Goal: Book appointment/travel/reservation

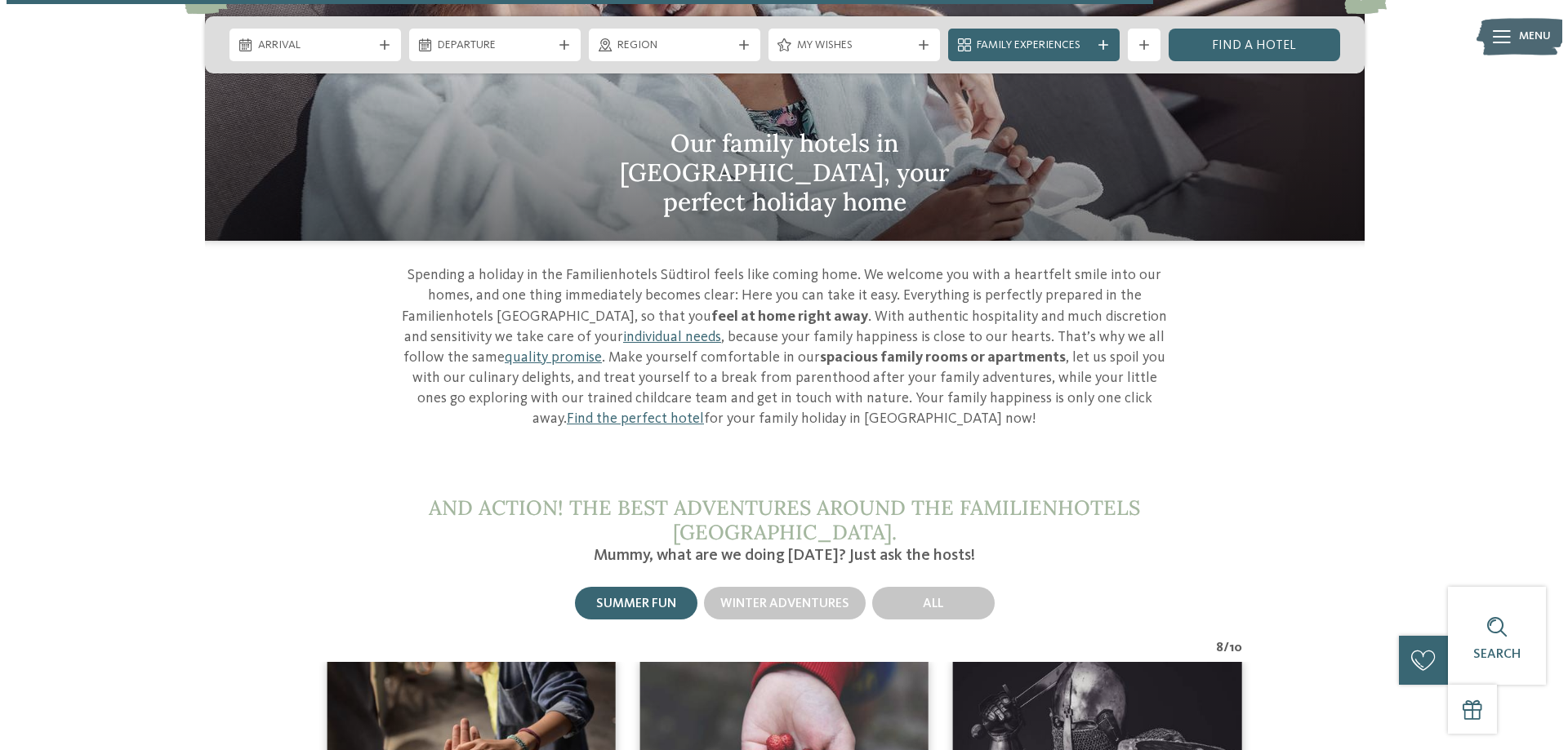
scroll to position [5396, 0]
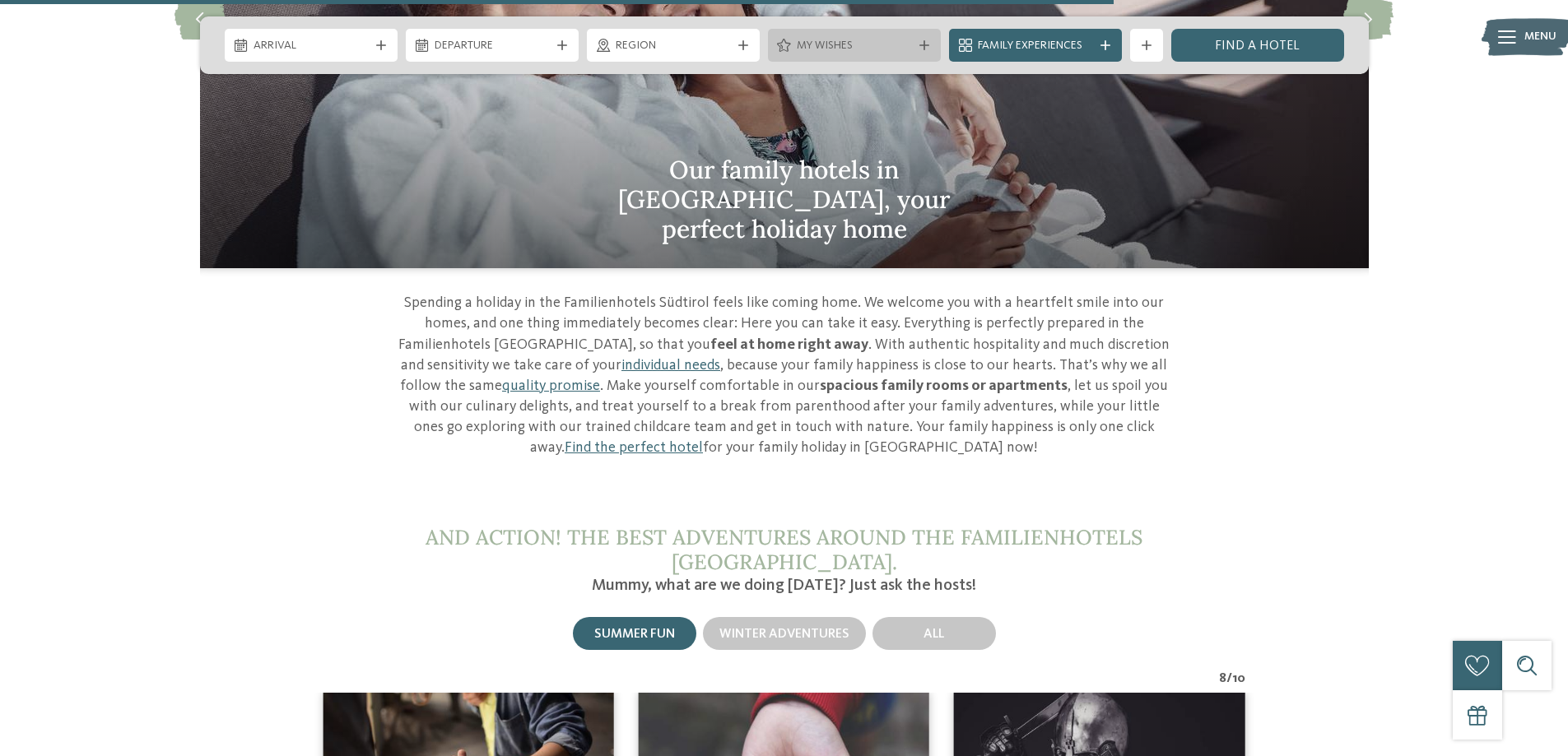
click at [887, 44] on span "My wishes" at bounding box center [855, 46] width 116 height 16
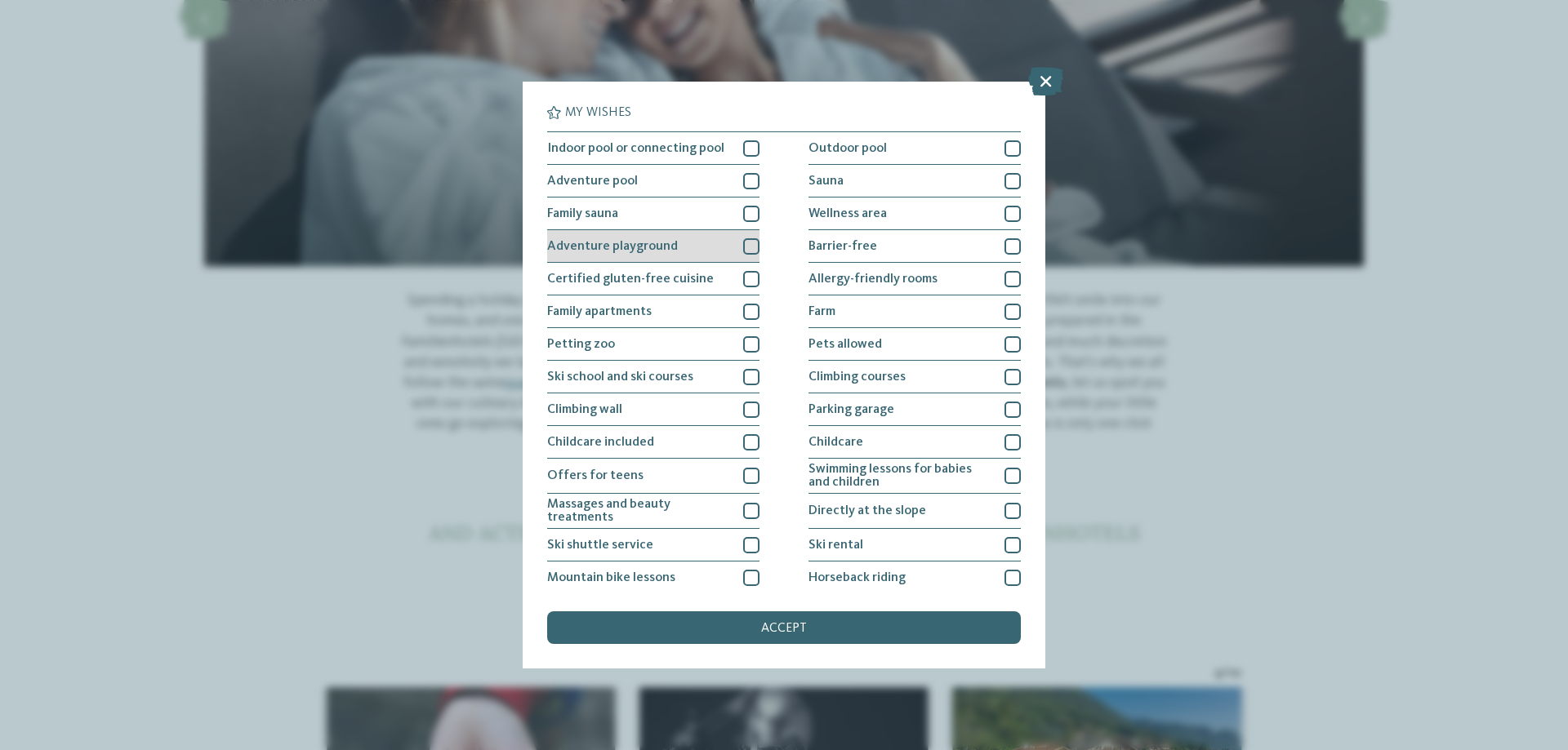
click at [744, 254] on div at bounding box center [751, 246] width 16 height 16
click at [747, 315] on div at bounding box center [751, 312] width 16 height 16
click at [746, 353] on div "Petting zoo" at bounding box center [652, 345] width 212 height 33
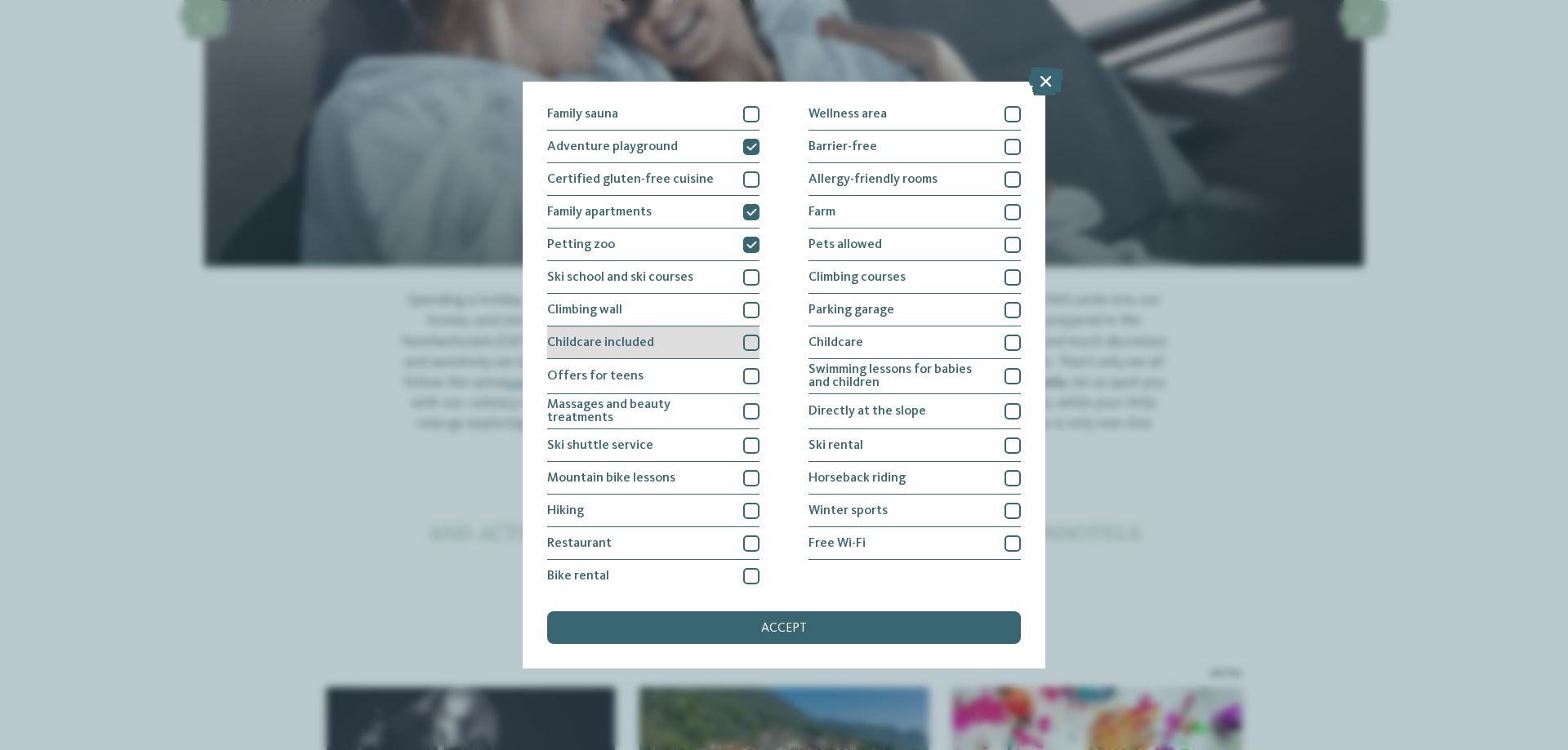
scroll to position [105, 0]
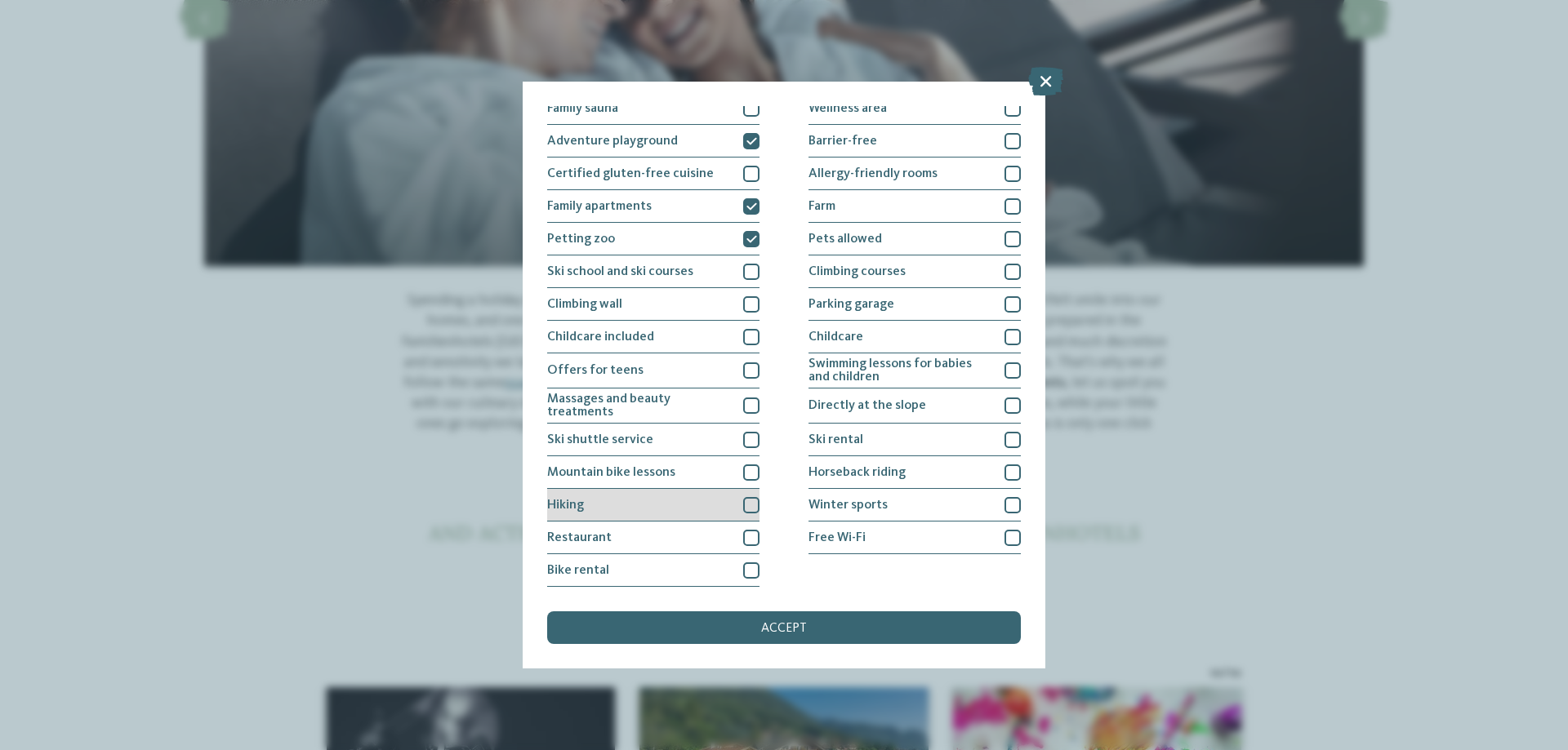
click at [743, 499] on div at bounding box center [751, 505] width 16 height 16
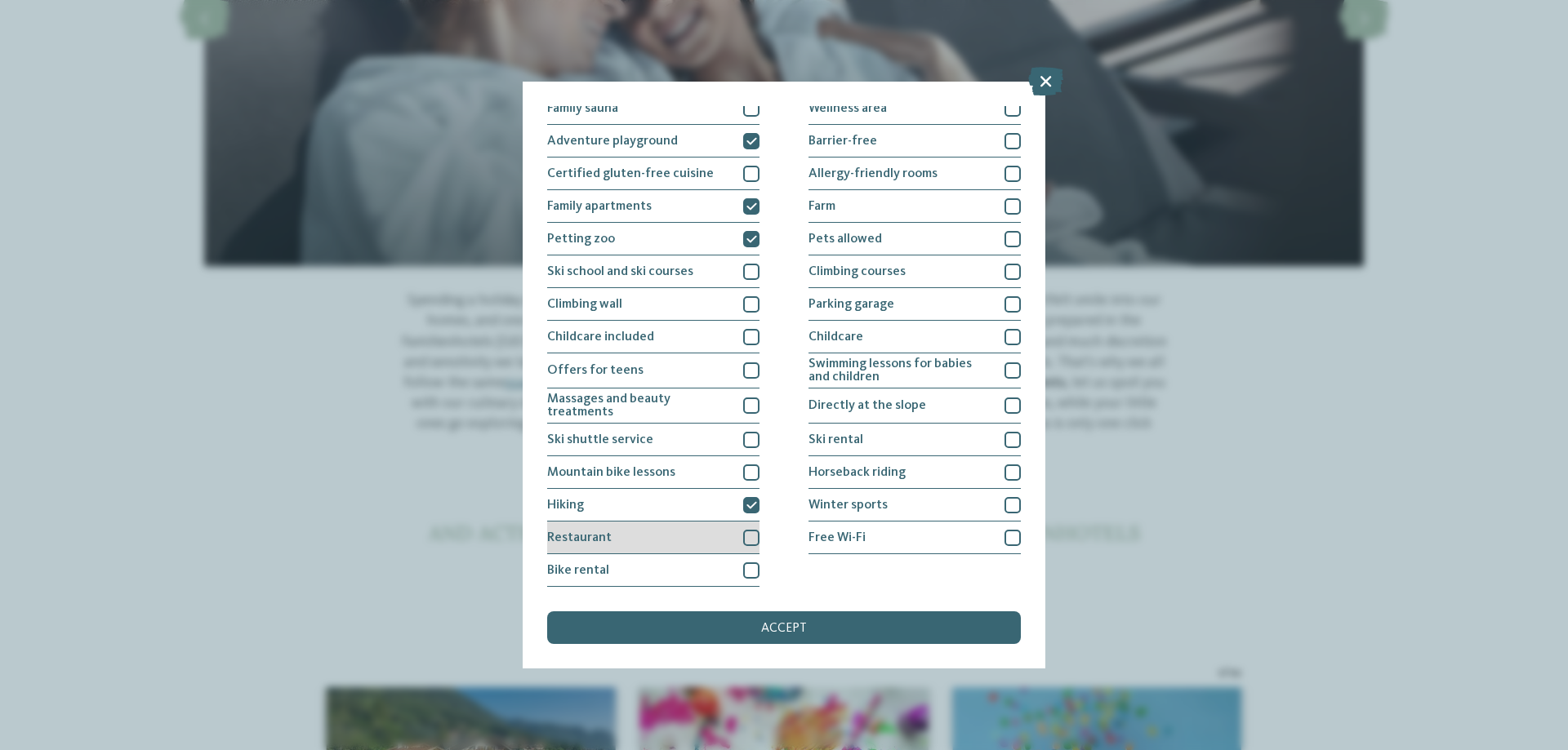
click at [739, 535] on div "Restaurant" at bounding box center [652, 538] width 212 height 33
click at [1004, 538] on div at bounding box center [1012, 538] width 16 height 16
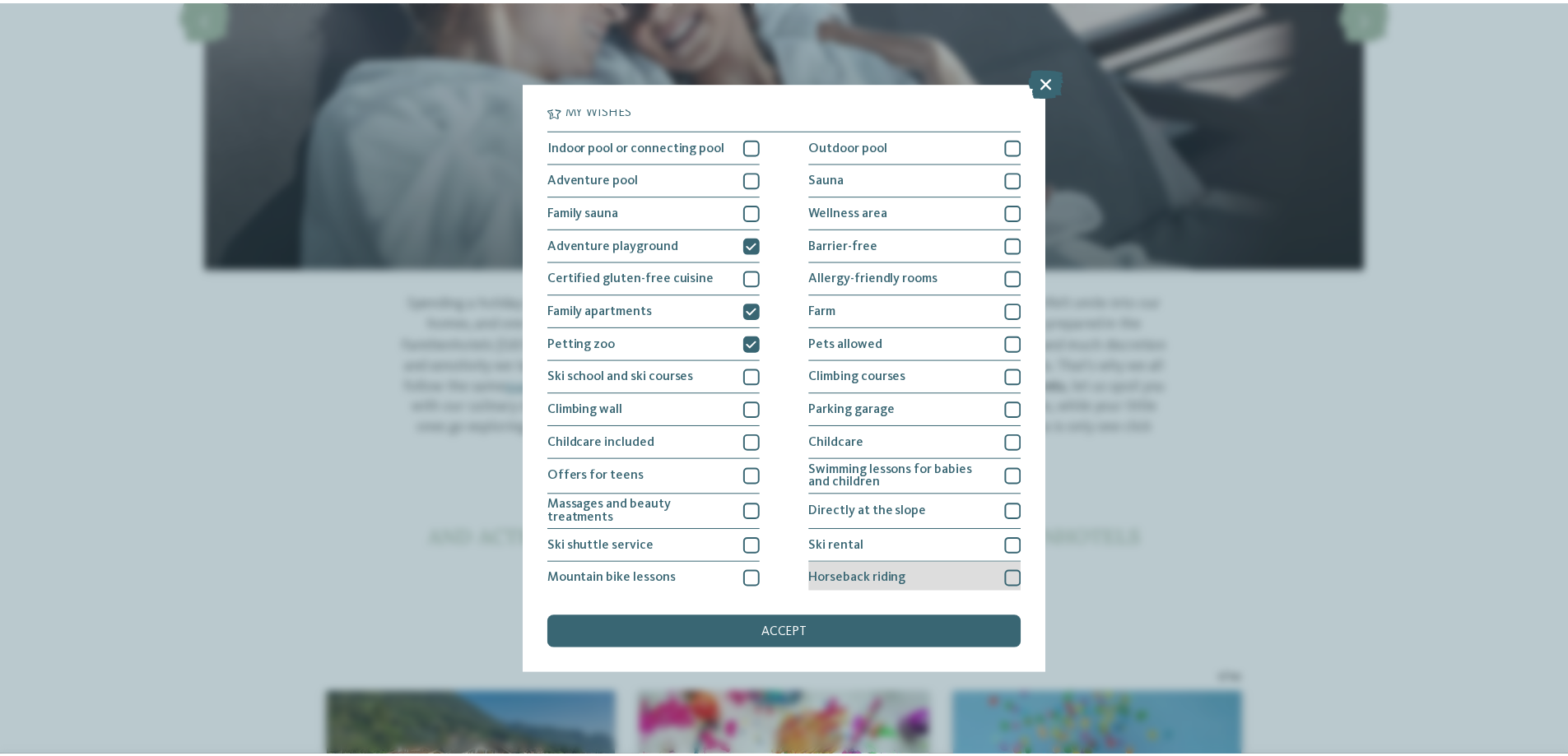
scroll to position [0, 0]
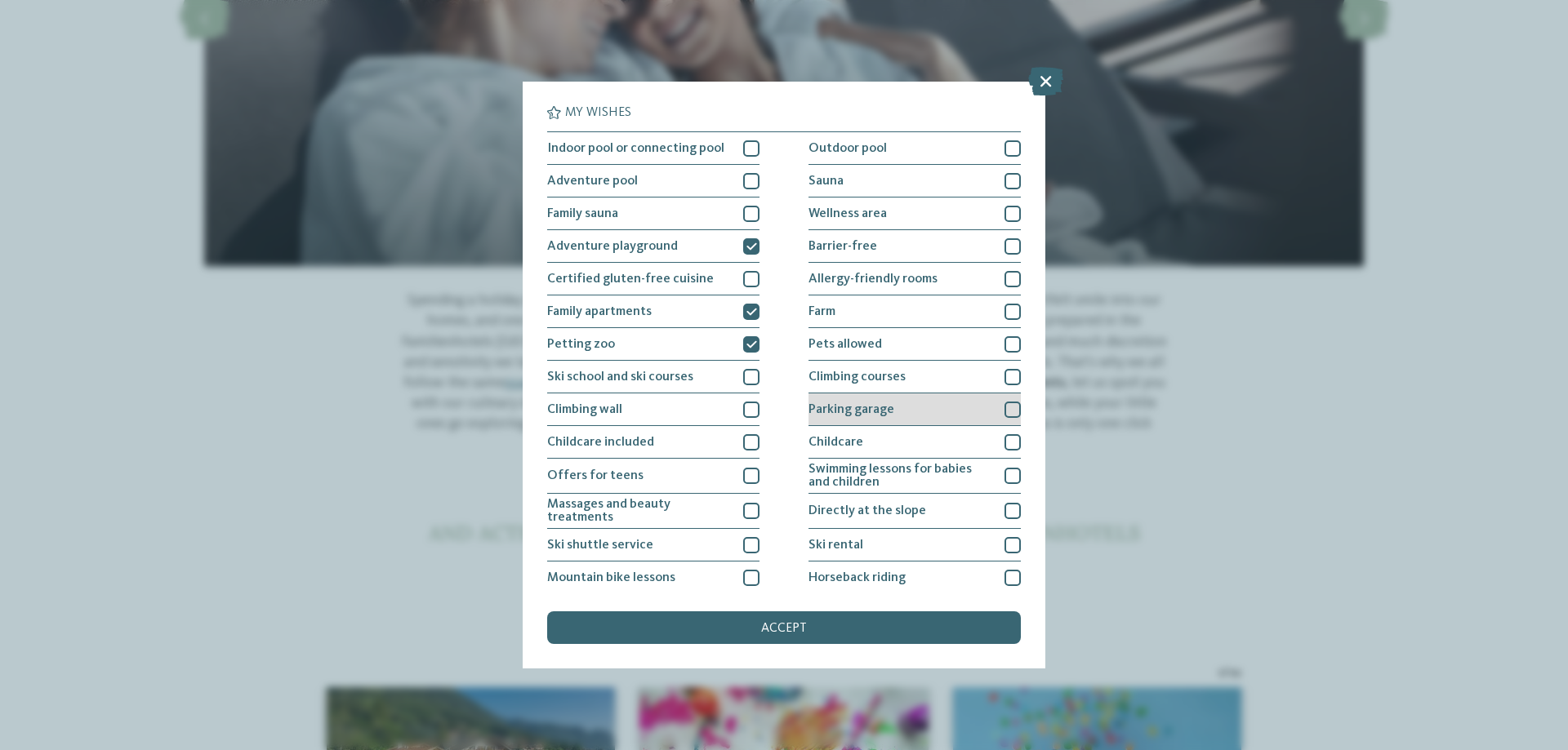
click at [1004, 415] on div at bounding box center [1012, 410] width 16 height 16
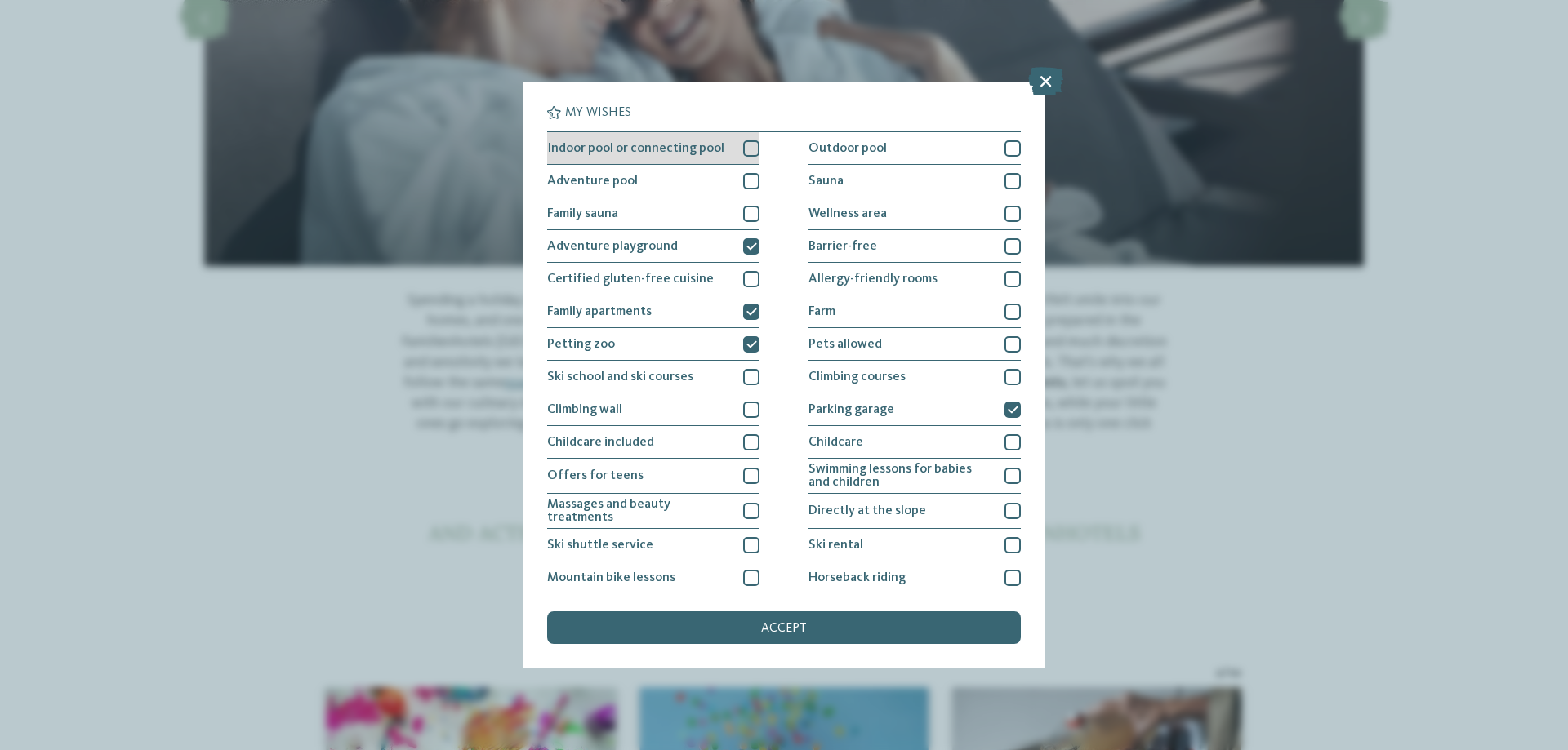
click at [743, 147] on div at bounding box center [751, 148] width 16 height 16
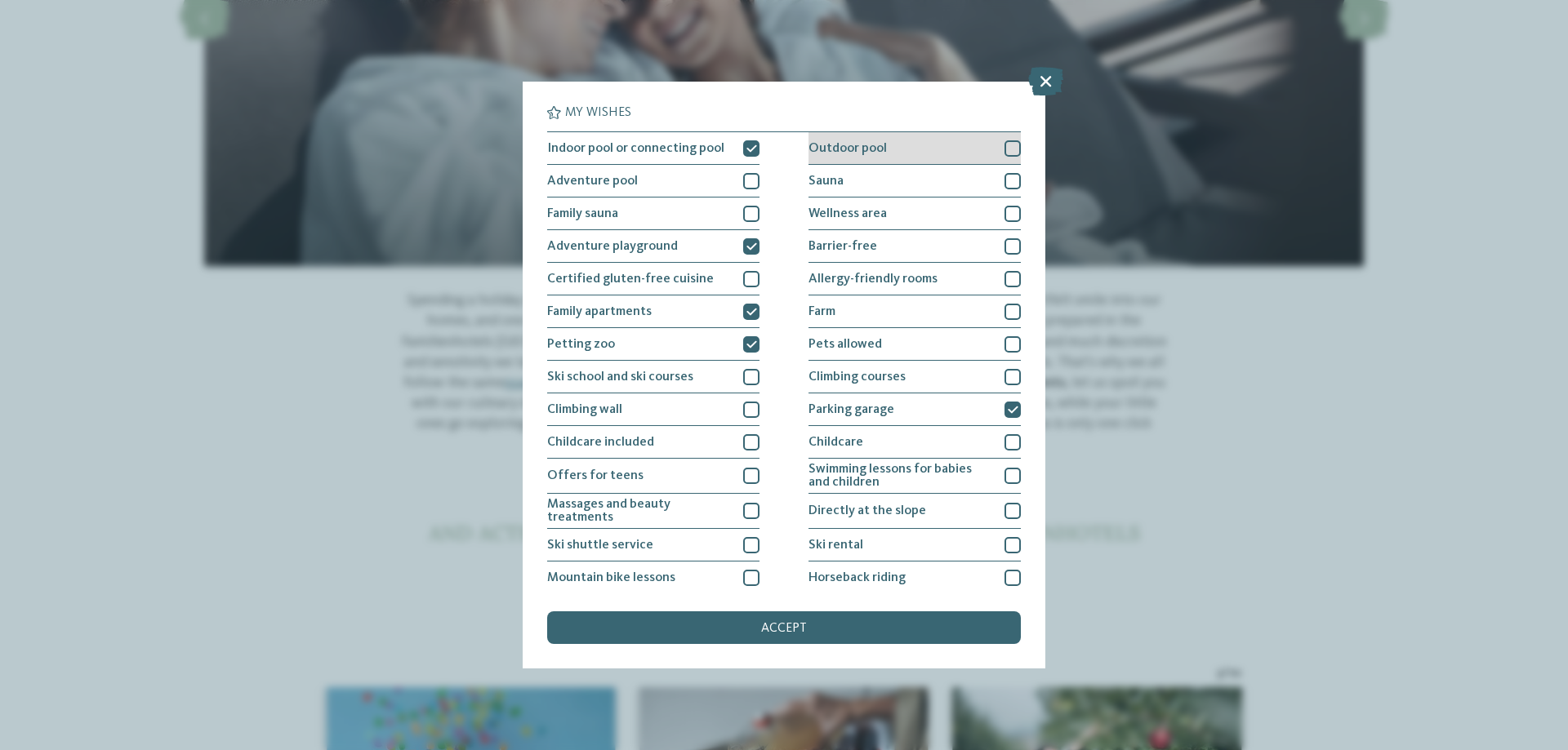
click at [1004, 149] on div at bounding box center [1012, 148] width 16 height 16
click at [809, 631] on div "accept" at bounding box center [783, 627] width 474 height 33
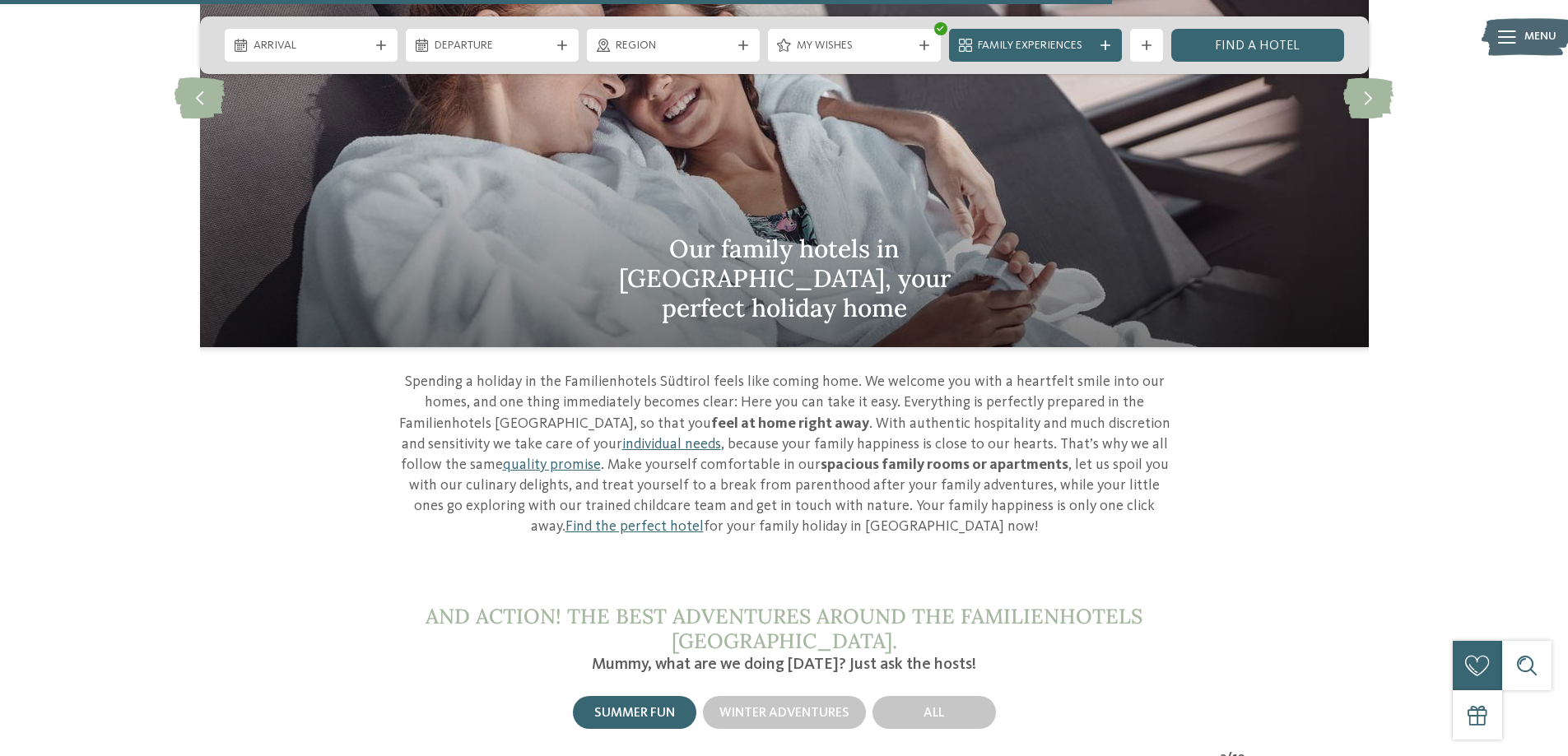
scroll to position [5028, 0]
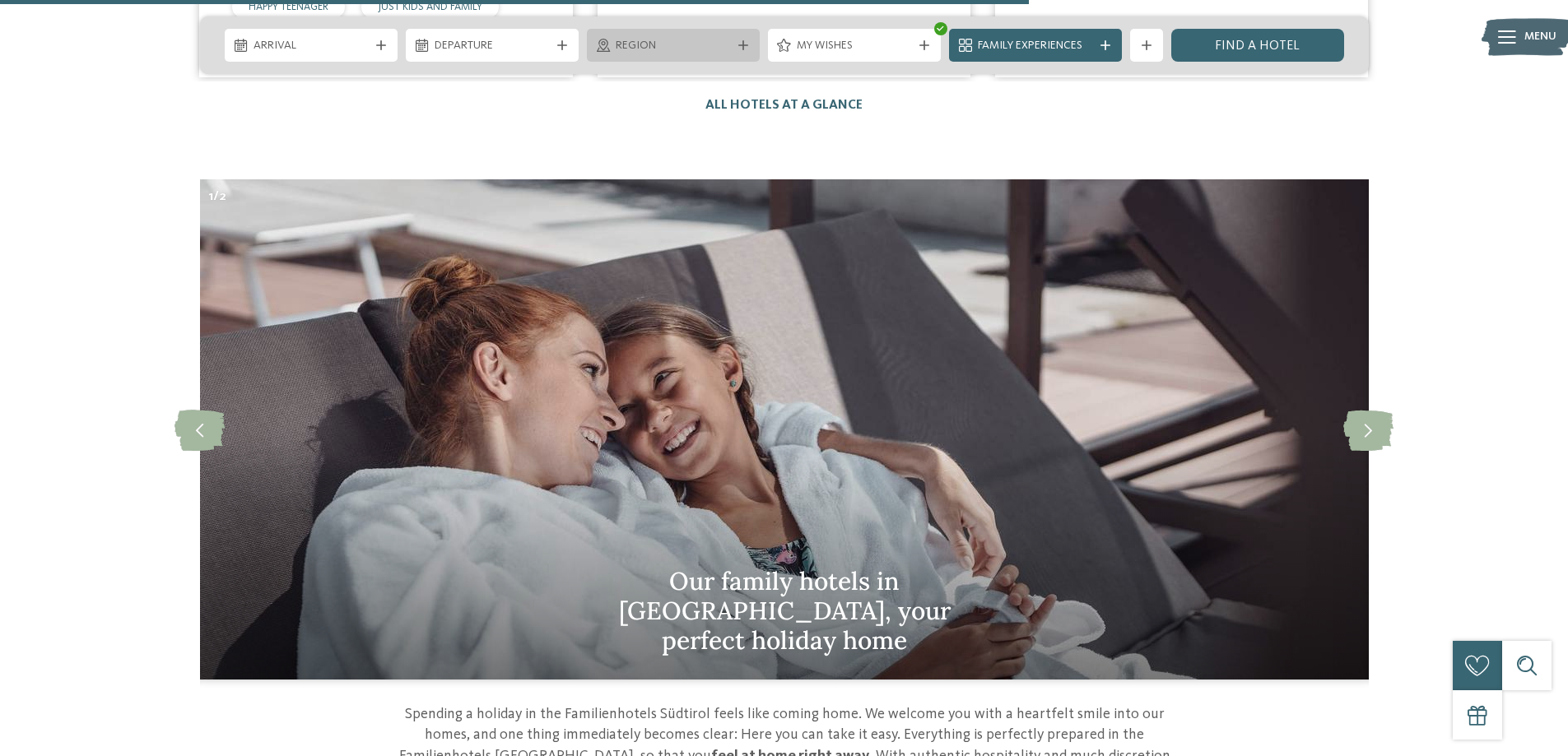
click at [752, 44] on div "Region" at bounding box center [673, 45] width 173 height 33
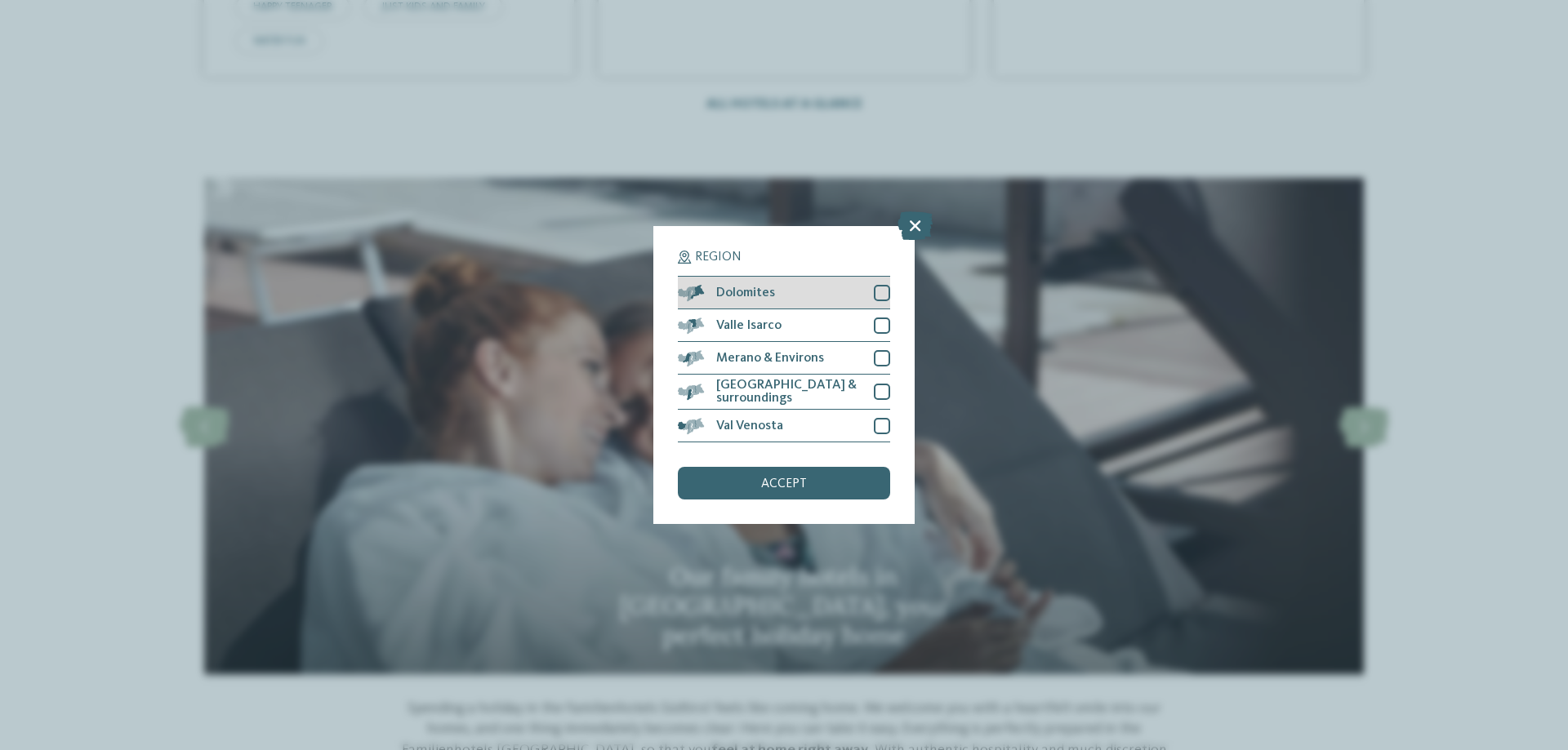
click at [879, 295] on div at bounding box center [882, 293] width 16 height 16
click at [824, 482] on div "accept" at bounding box center [783, 483] width 212 height 33
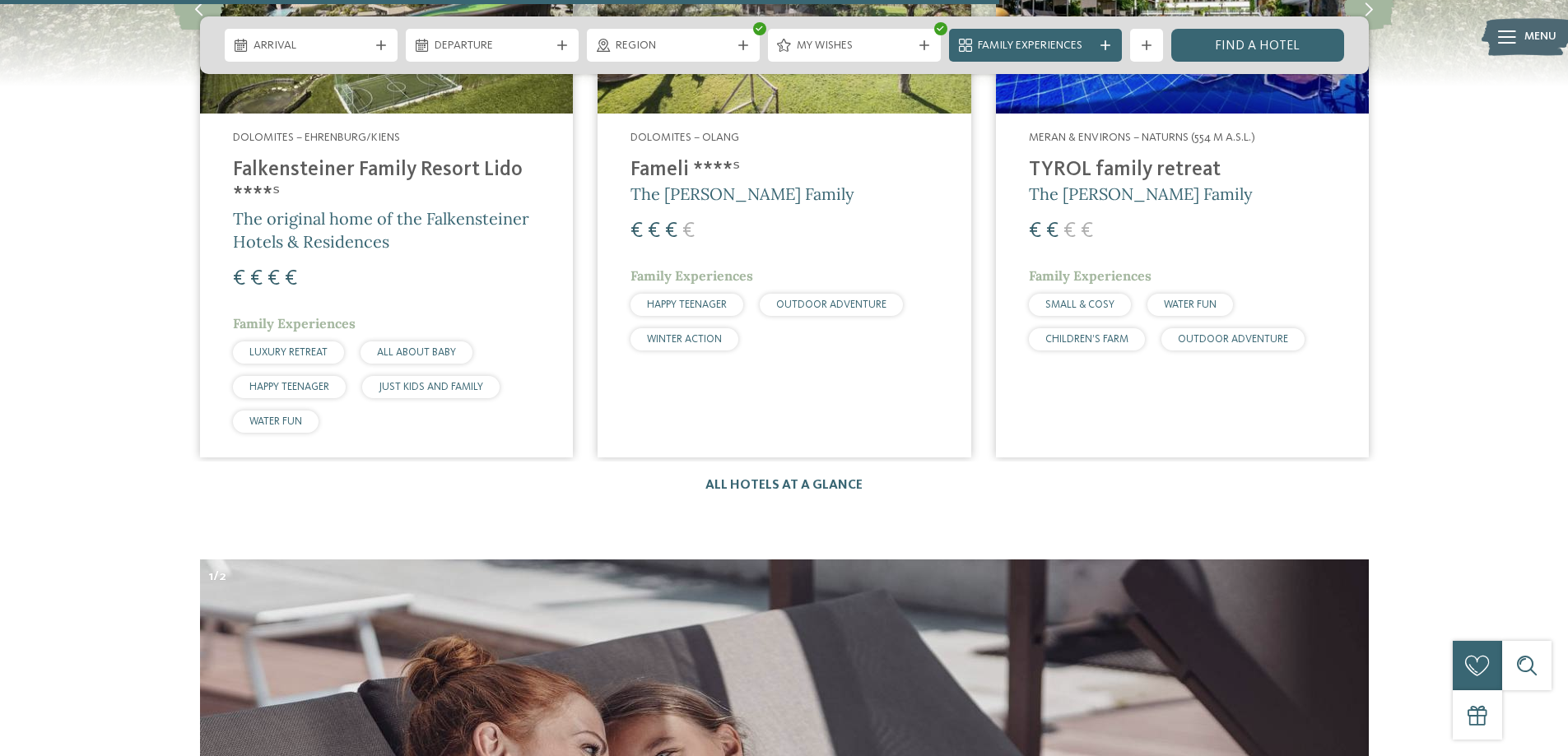
scroll to position [4617, 0]
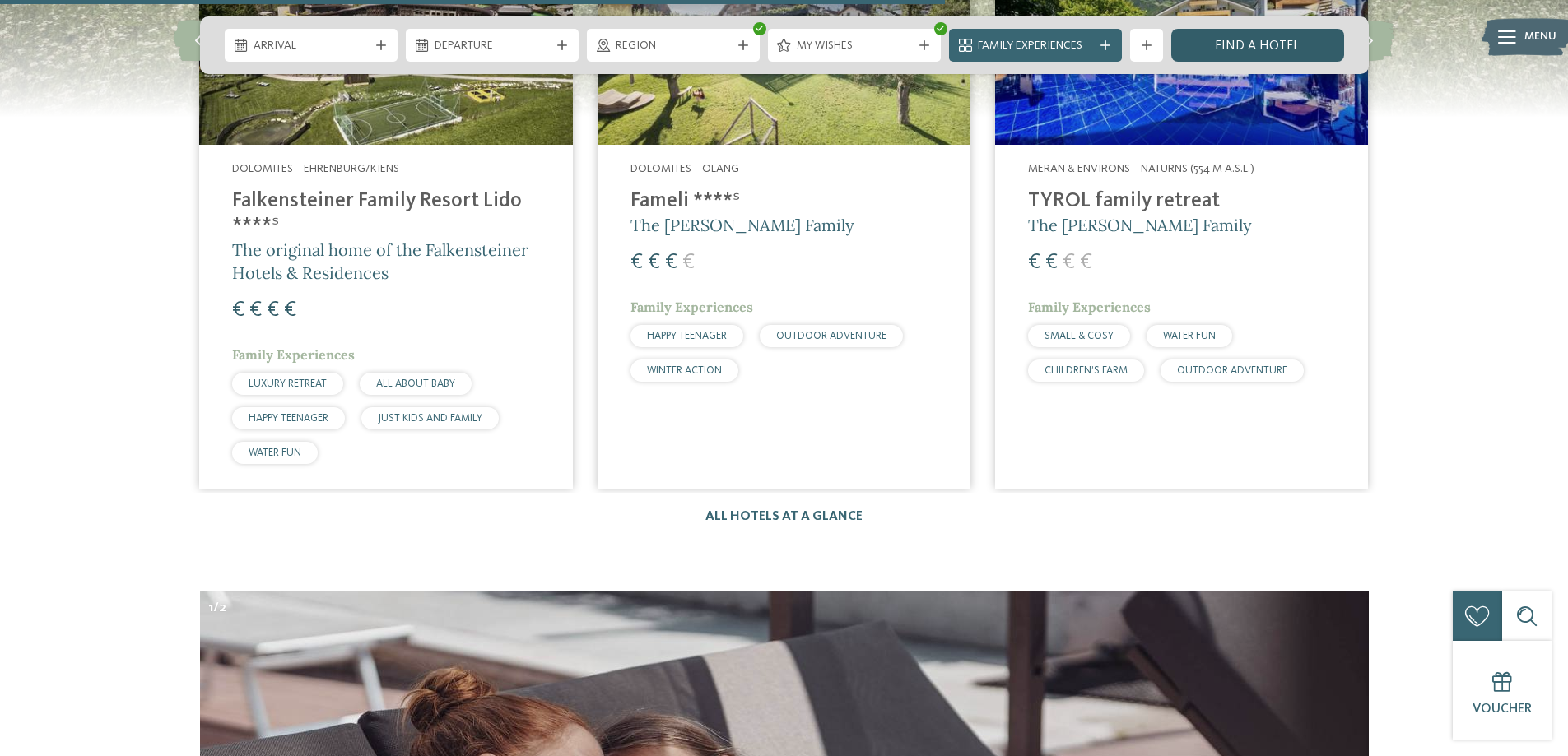
click at [1283, 53] on link "Find a hotel" at bounding box center [1257, 45] width 173 height 33
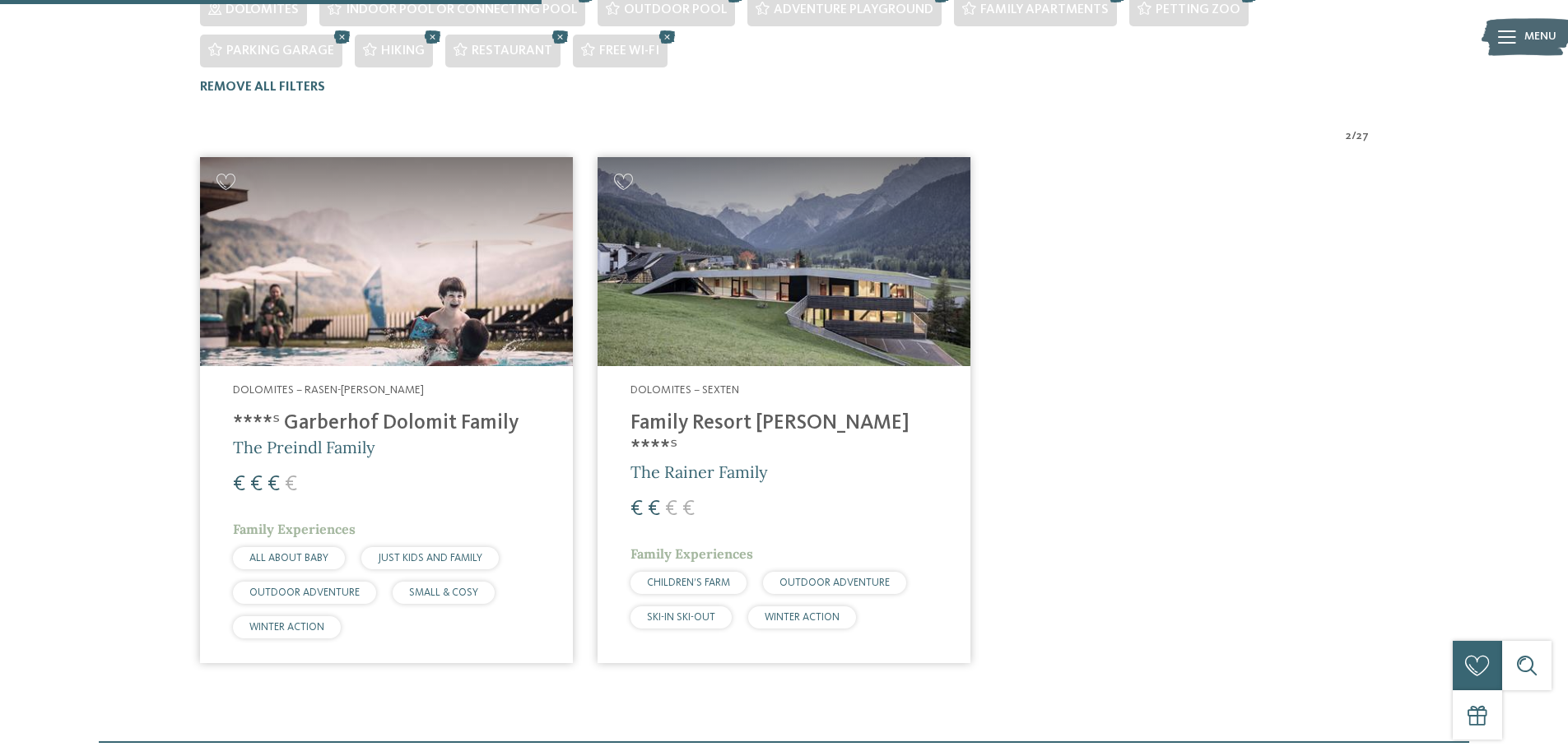
scroll to position [542, 0]
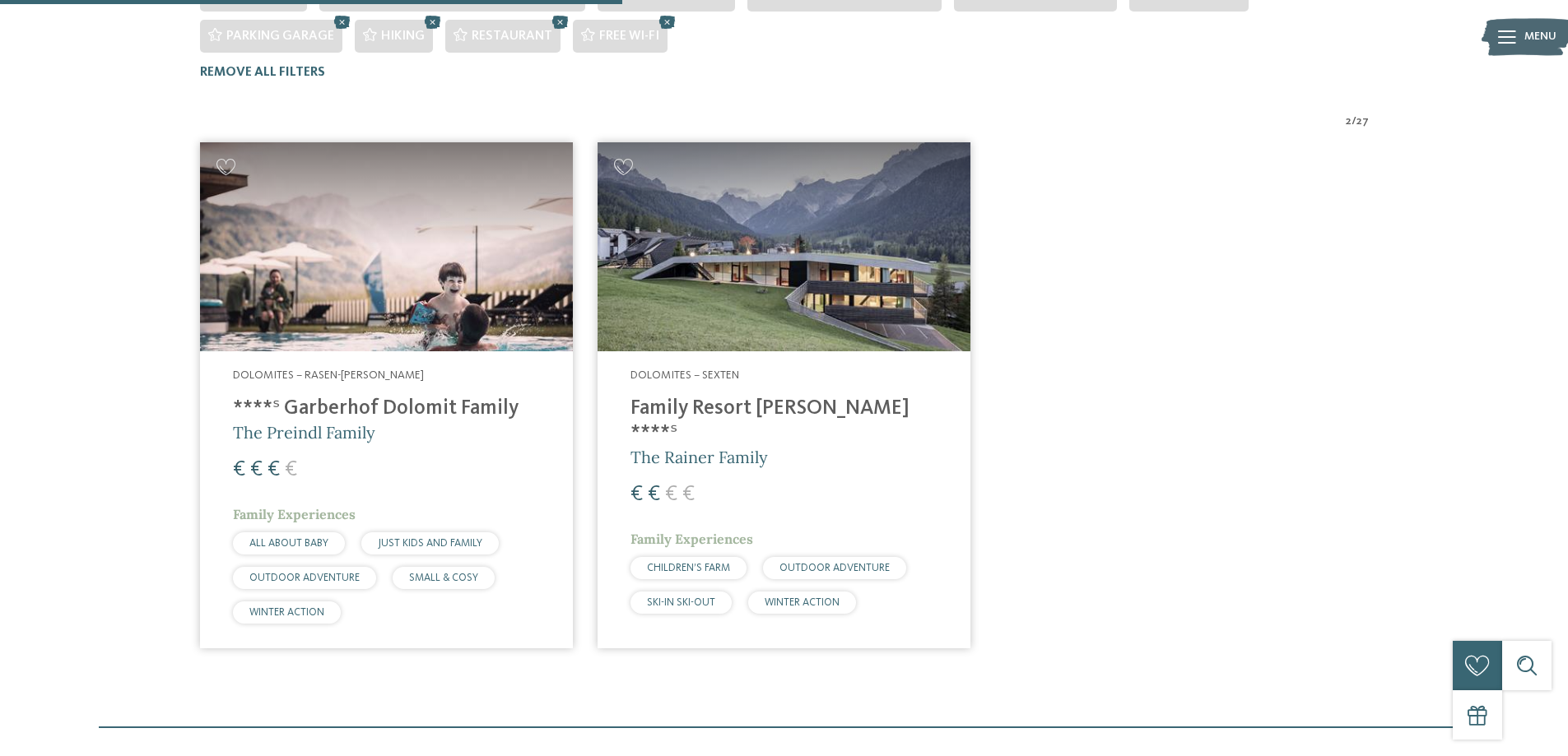
click at [399, 397] on h4 "****ˢ Garberhof Dolomit Family" at bounding box center [386, 409] width 307 height 25
click at [739, 397] on h4 "Family Resort [PERSON_NAME] ****ˢ" at bounding box center [784, 422] width 307 height 49
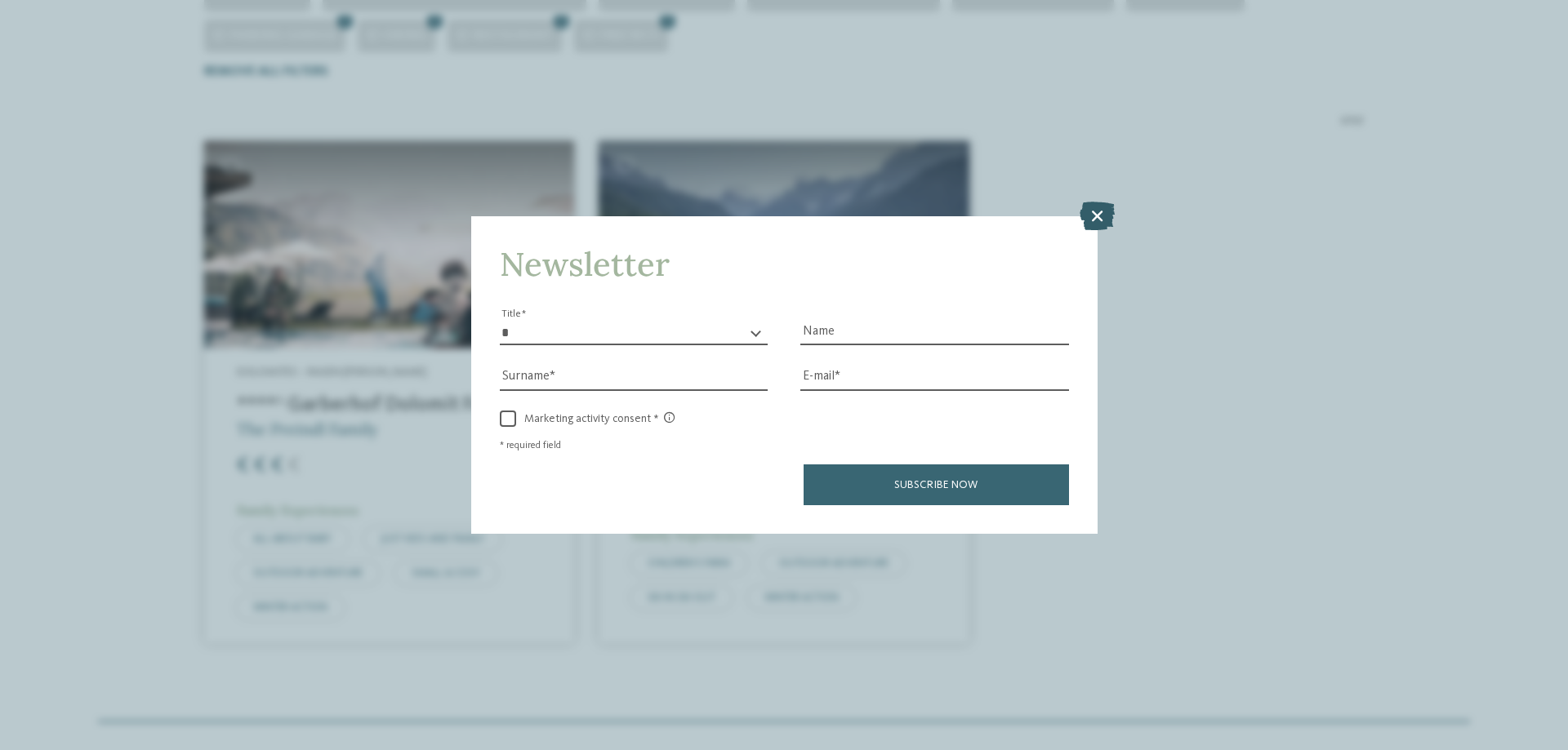
click at [1081, 210] on icon at bounding box center [1097, 215] width 35 height 28
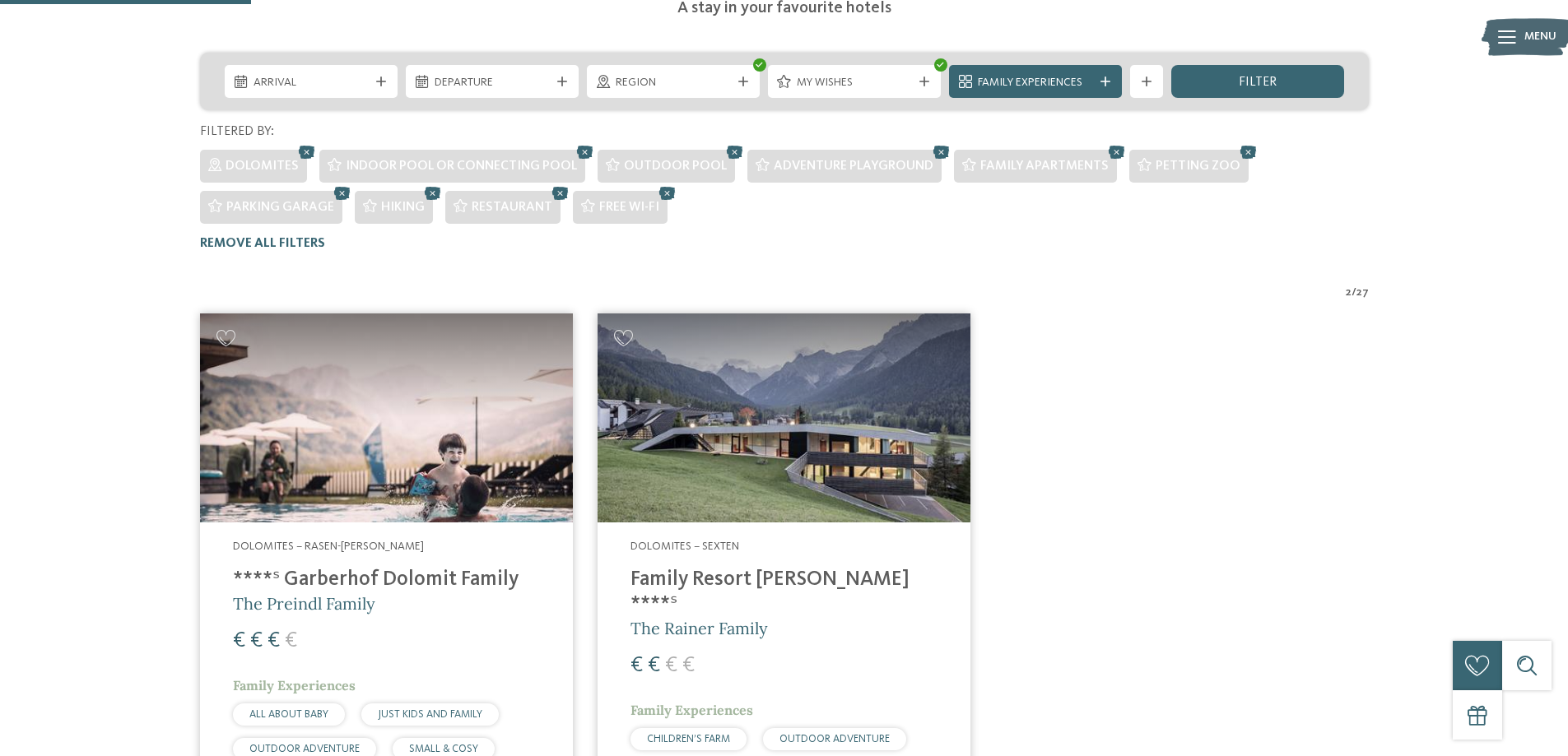
scroll to position [213, 0]
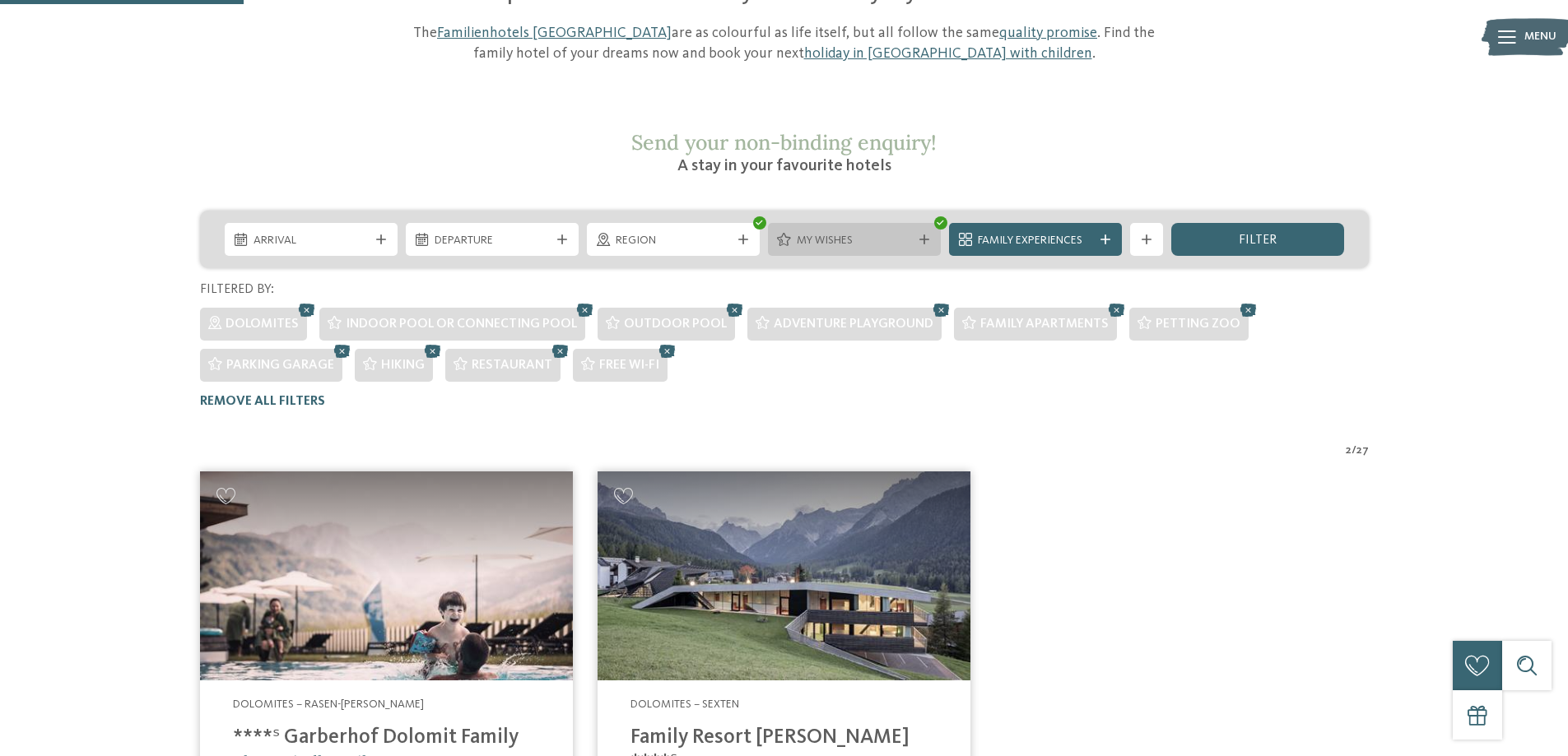
click at [883, 233] on span "My wishes" at bounding box center [855, 241] width 116 height 16
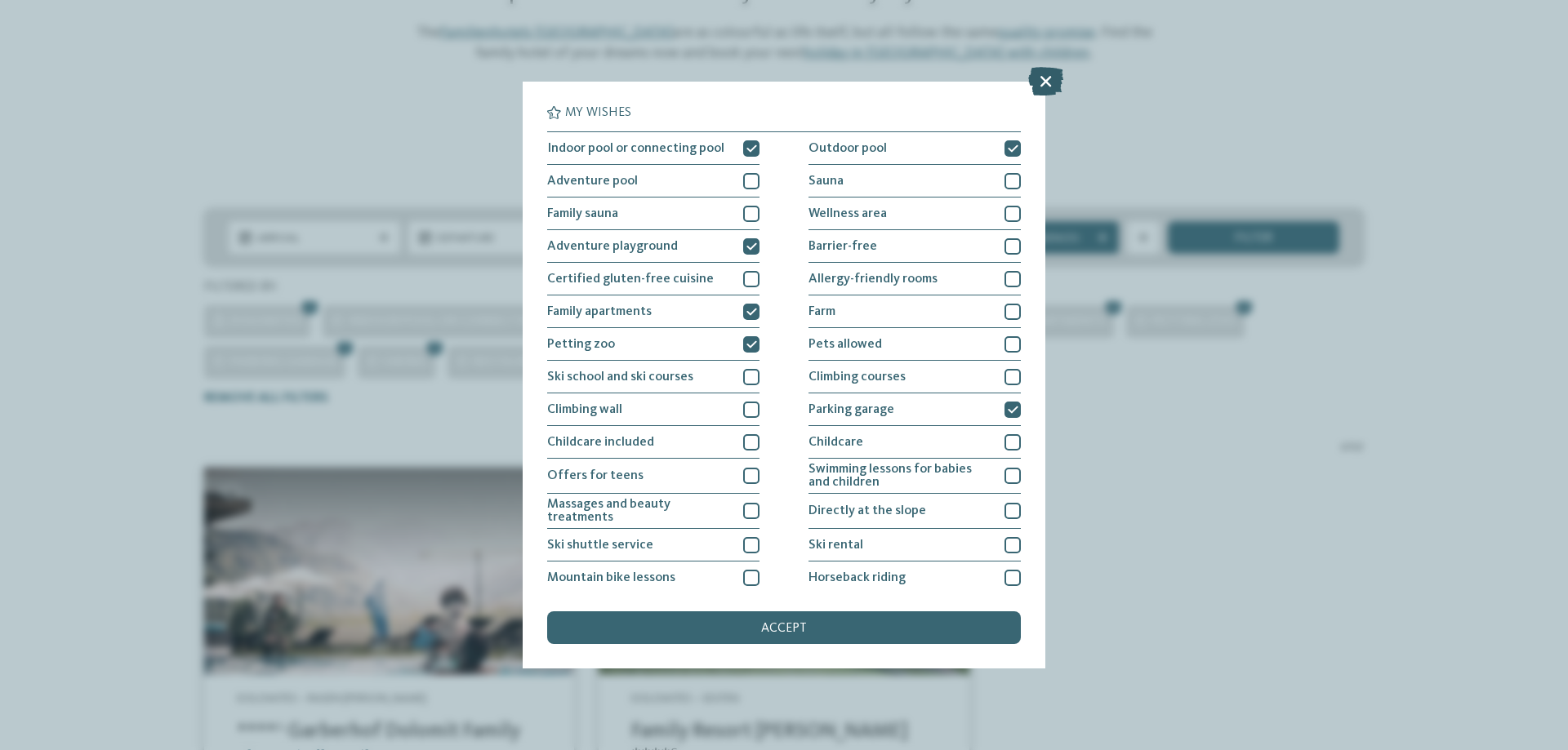
click at [1044, 78] on icon at bounding box center [1045, 81] width 35 height 28
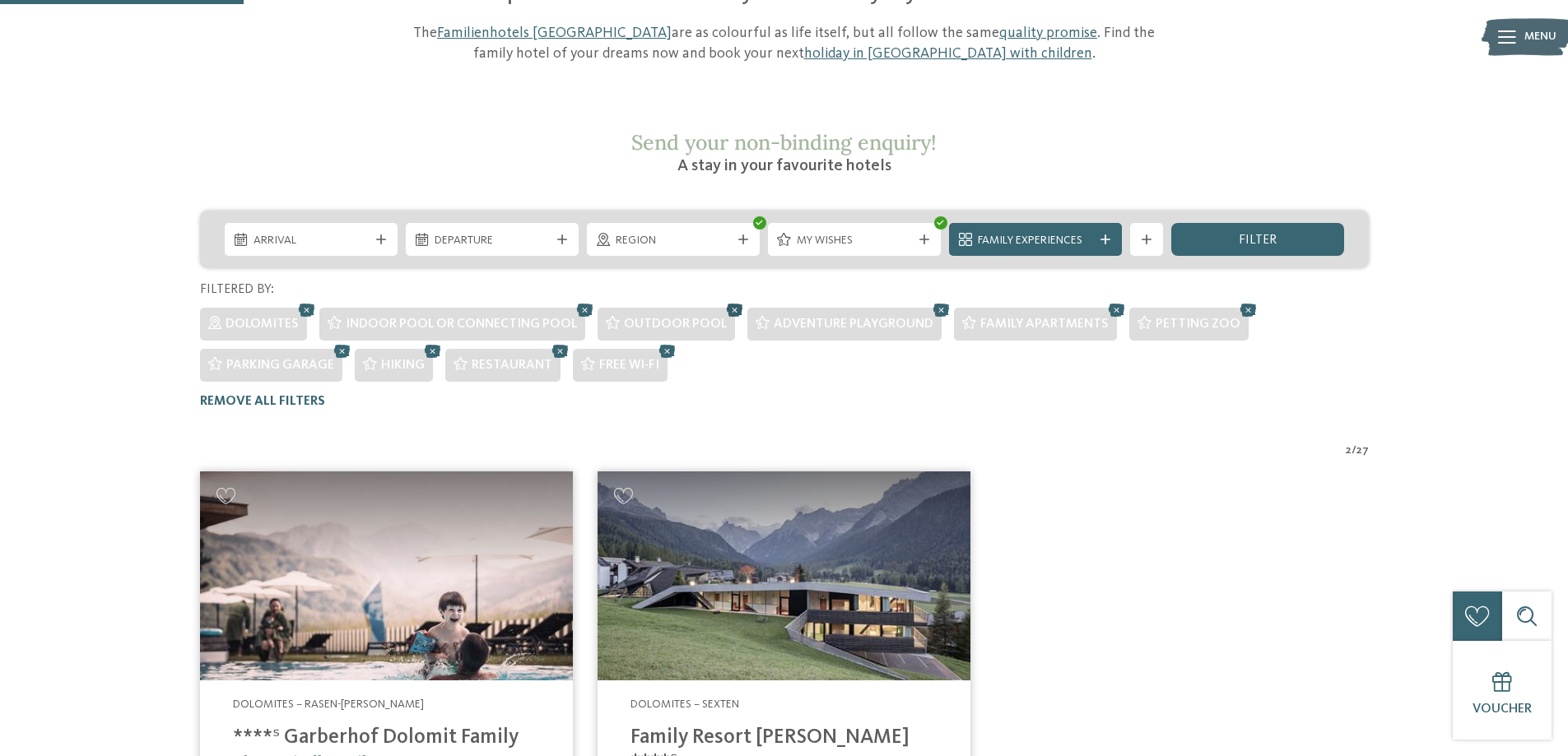
click at [725, 300] on icon at bounding box center [734, 310] width 25 height 21
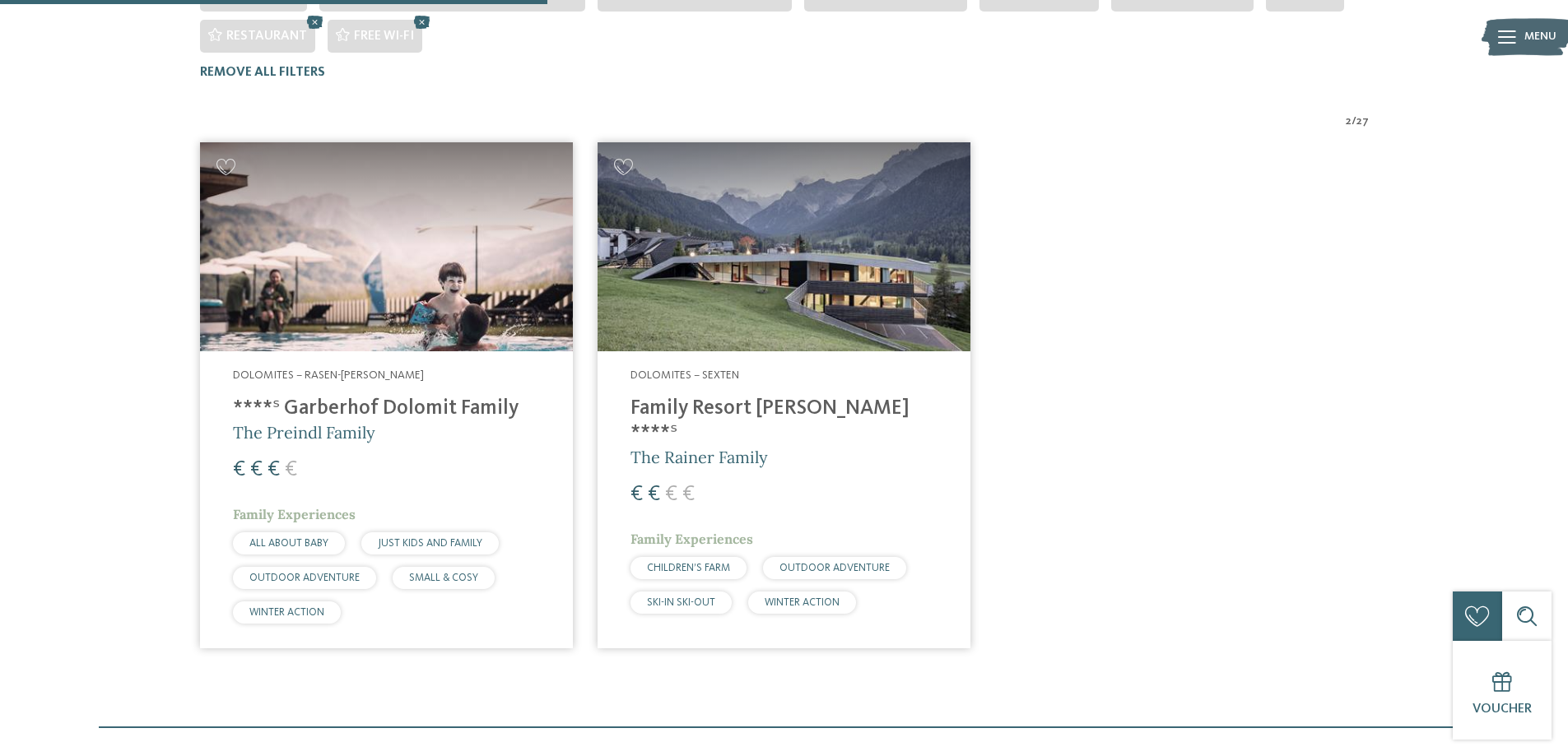
scroll to position [130, 0]
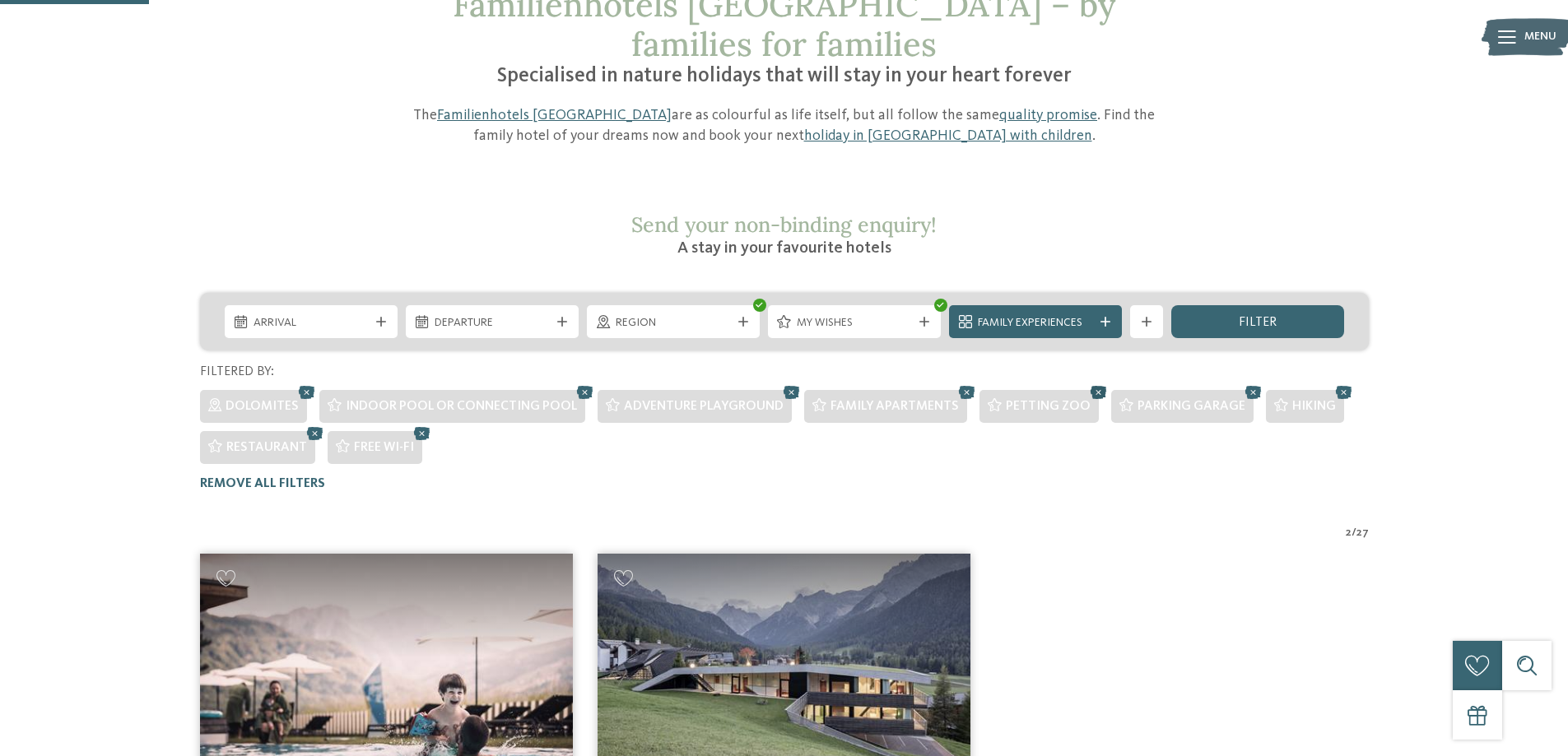
click at [1087, 382] on icon at bounding box center [1099, 392] width 25 height 21
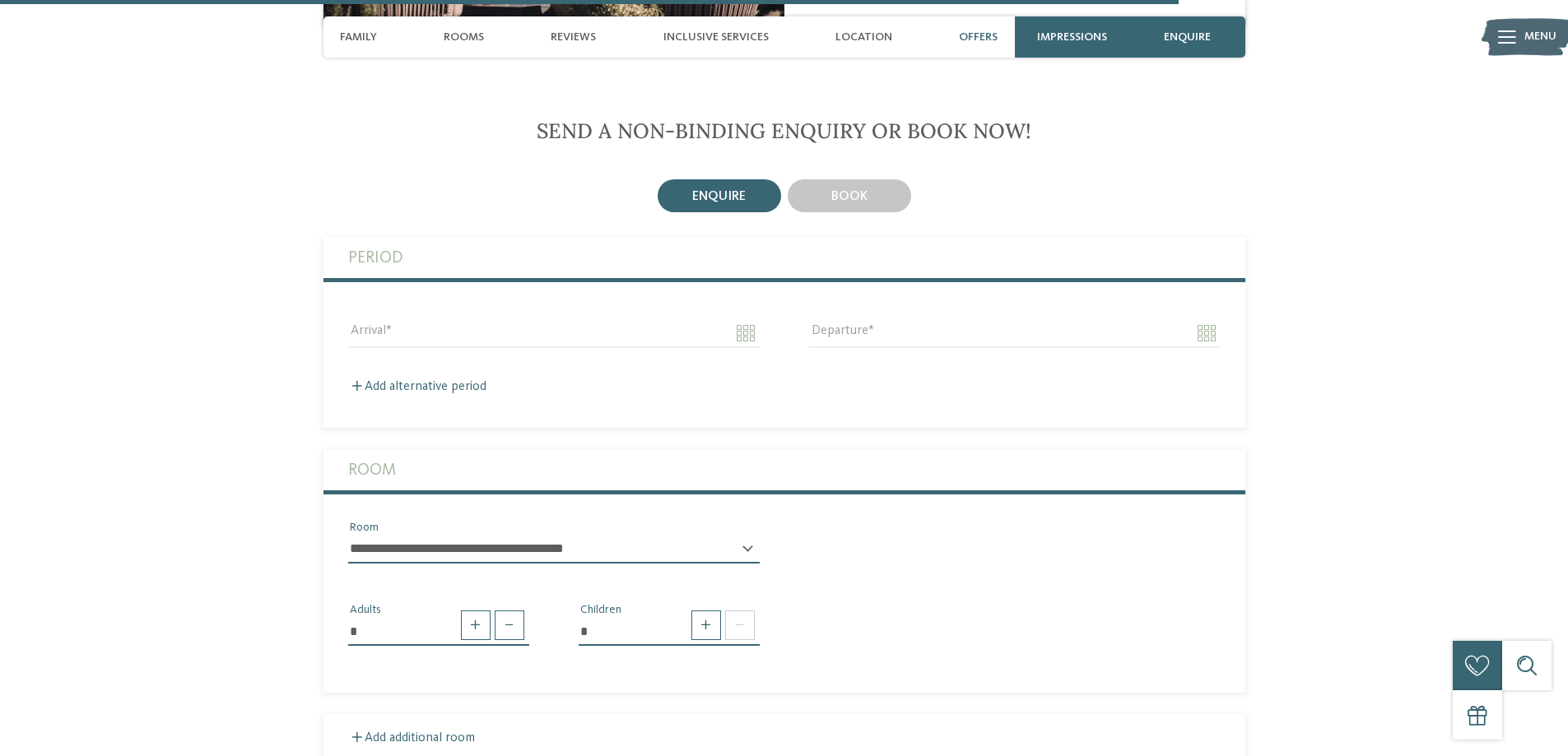
scroll to position [4772, 0]
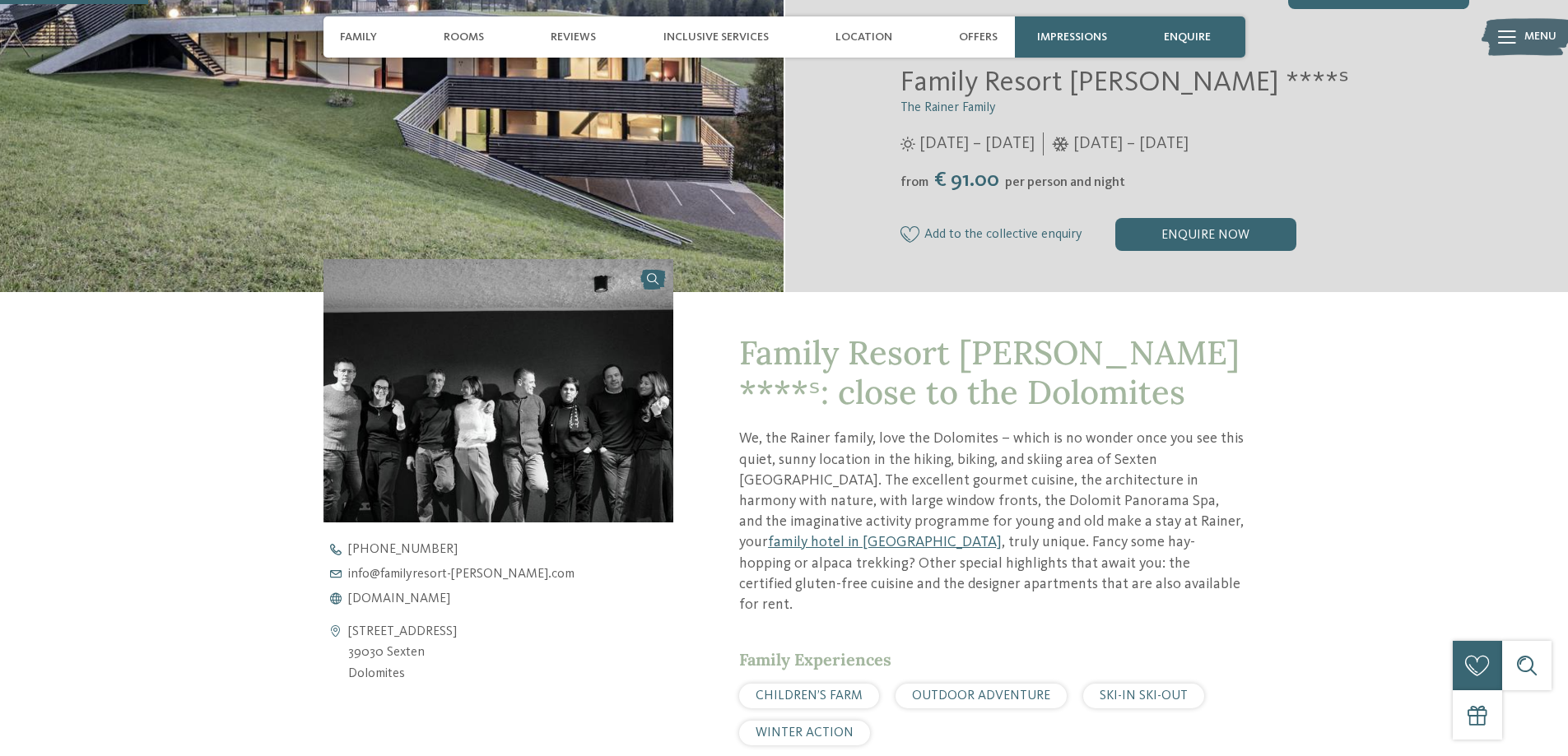
scroll to position [411, 0]
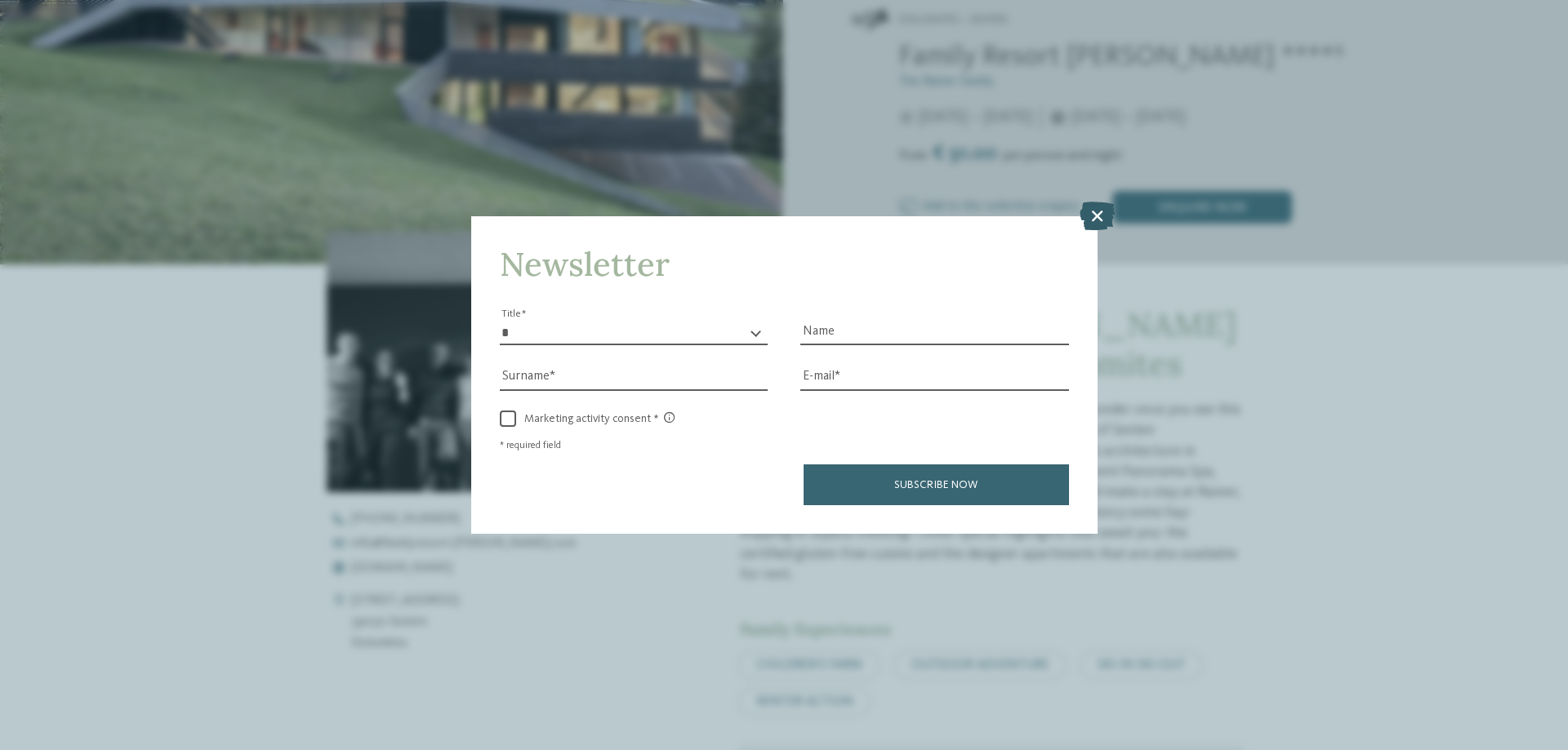
click at [1091, 220] on icon at bounding box center [1097, 215] width 35 height 28
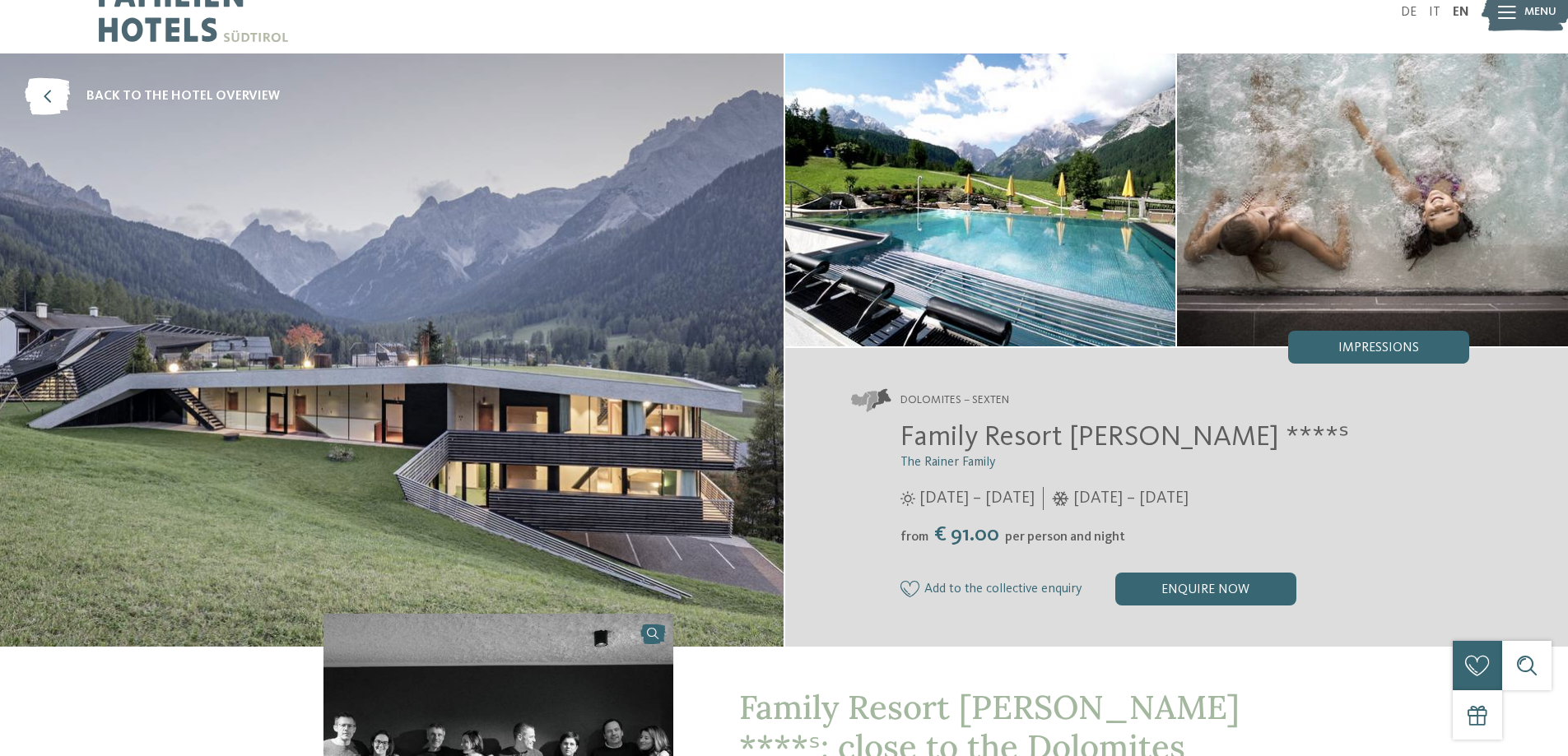
scroll to position [0, 0]
